Goal: Check status

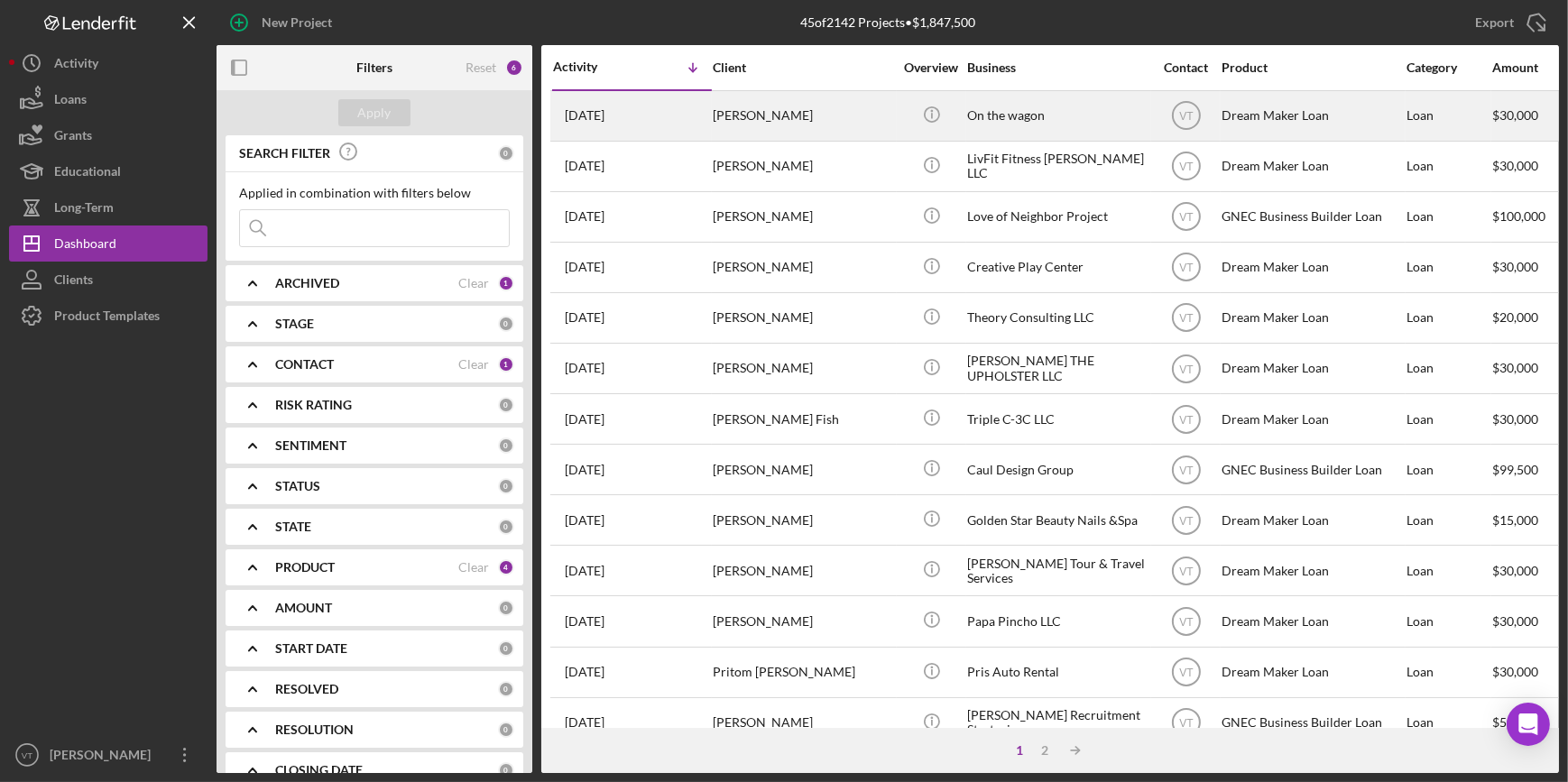
click at [705, 119] on div "[DATE] [PERSON_NAME]" at bounding box center [631, 116] width 158 height 48
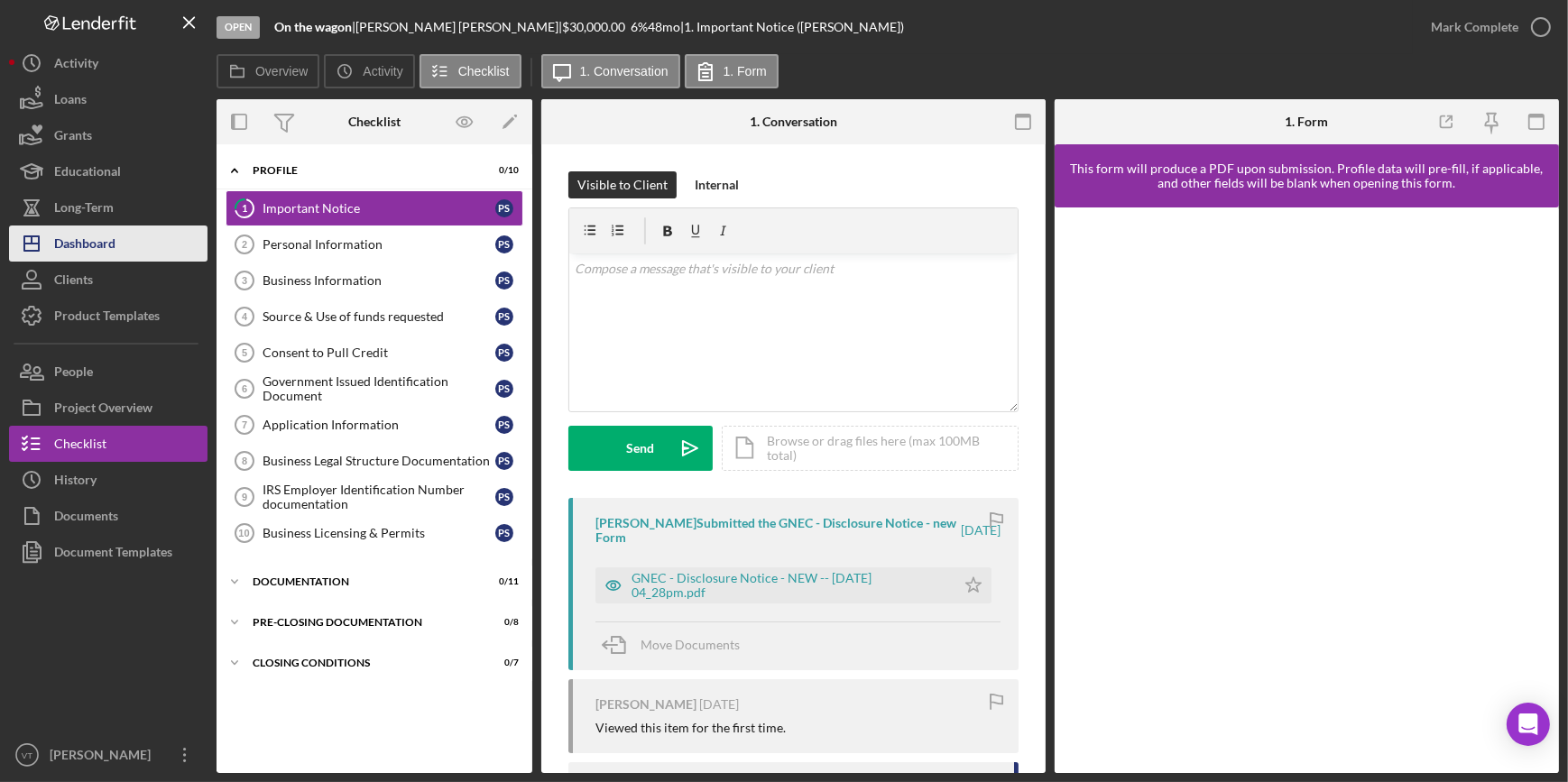
click at [99, 248] on div "Dashboard" at bounding box center [85, 246] width 61 height 41
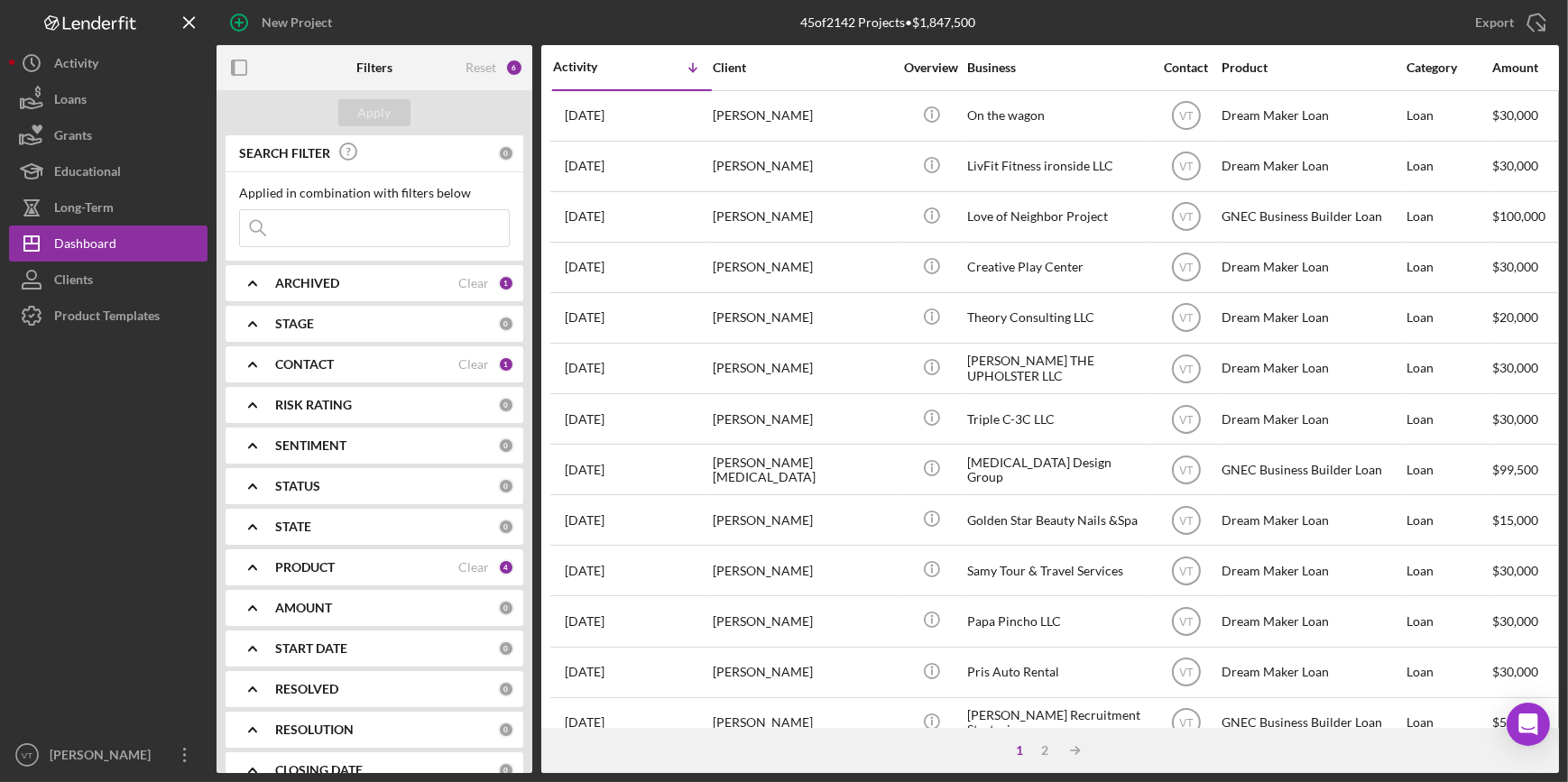
click at [352, 227] on input at bounding box center [374, 227] width 269 height 36
type input "[PERSON_NAME]"
click at [259, 276] on icon "Icon/Expander" at bounding box center [253, 283] width 45 height 45
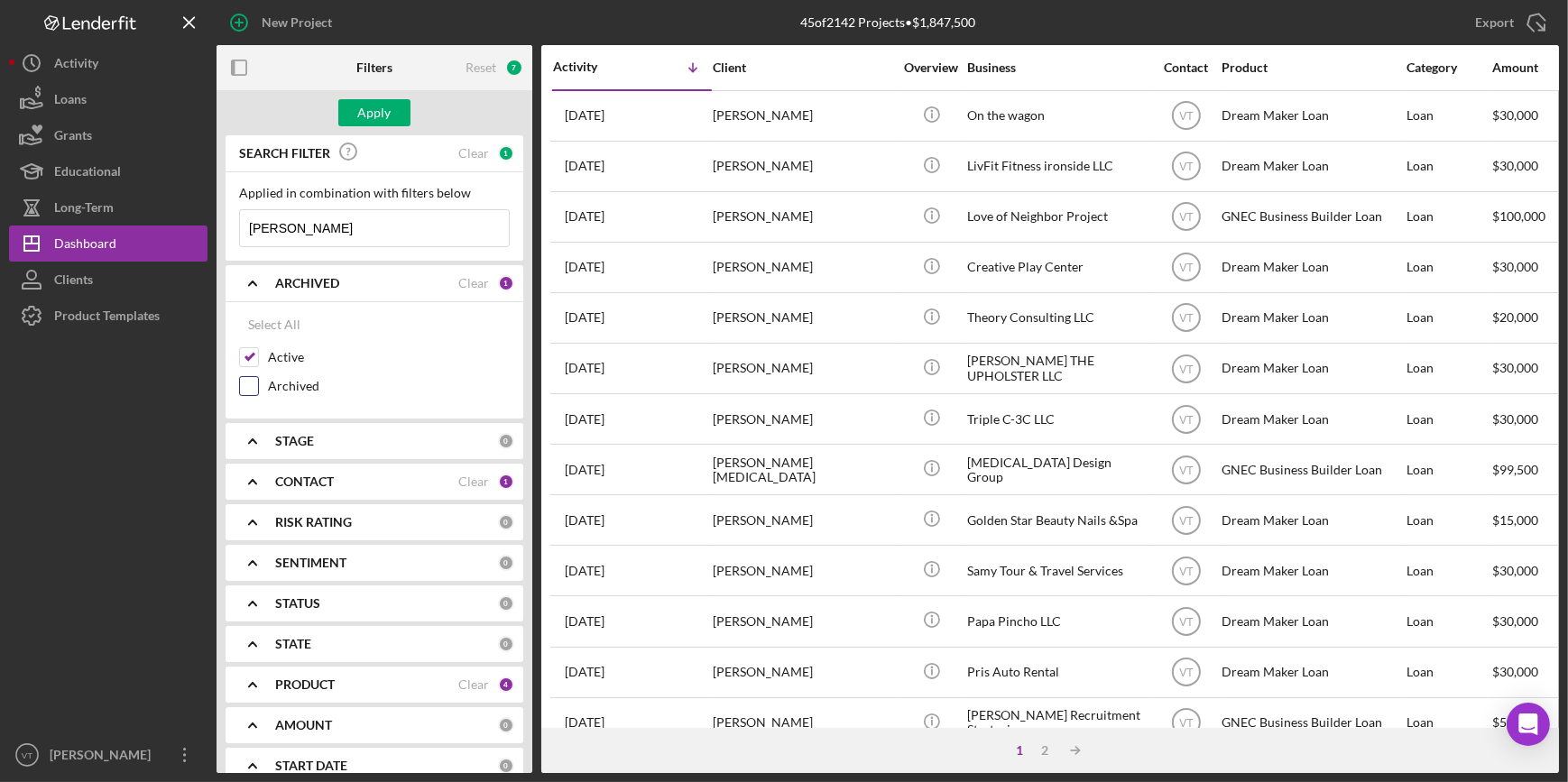
click at [253, 378] on input "Archived" at bounding box center [249, 386] width 18 height 18
checkbox input "true"
click at [361, 118] on div "Apply" at bounding box center [375, 113] width 33 height 27
